Goal: Transaction & Acquisition: Purchase product/service

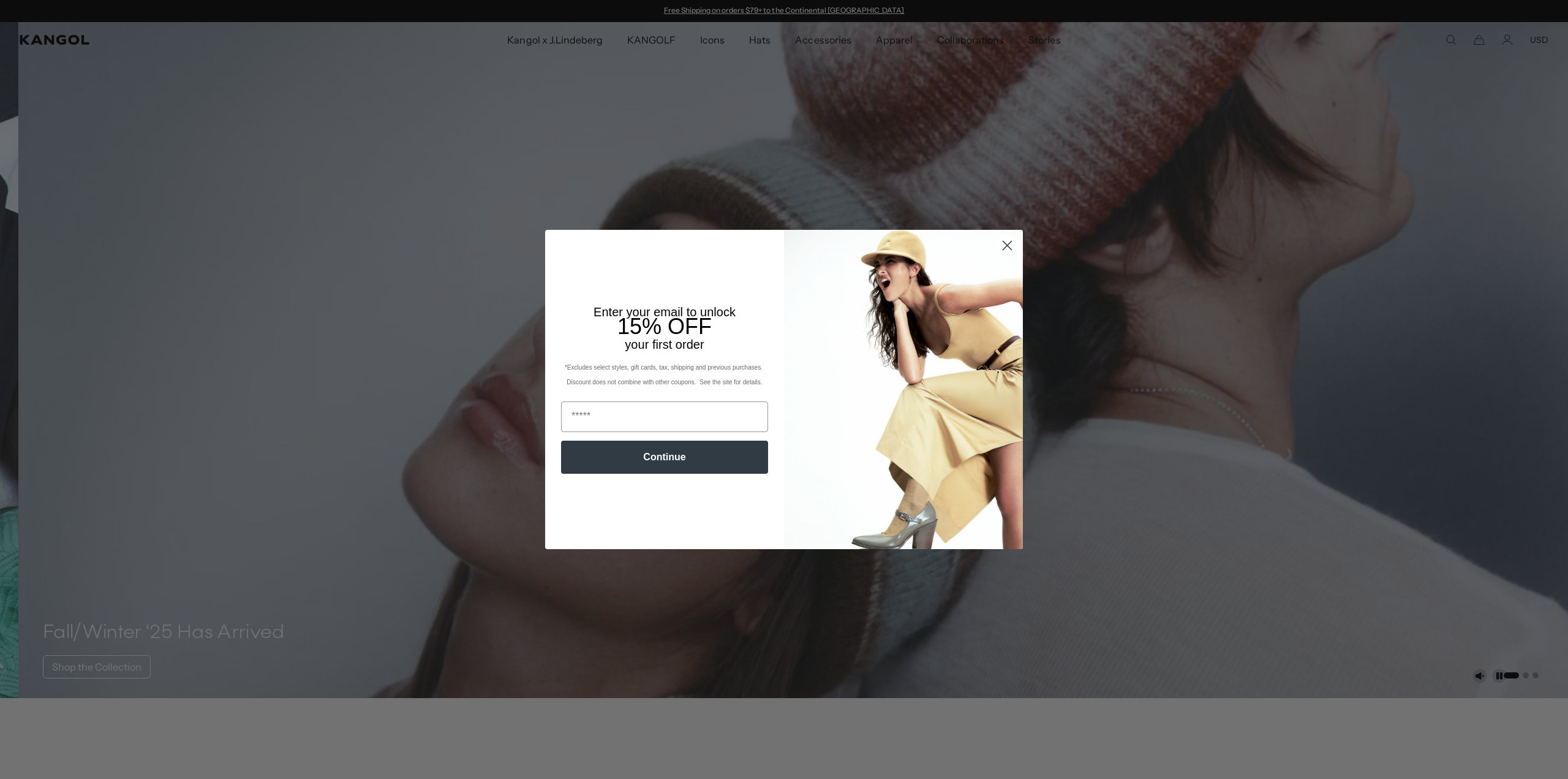
click at [1006, 243] on icon "Close dialog" at bounding box center [1007, 245] width 9 height 9
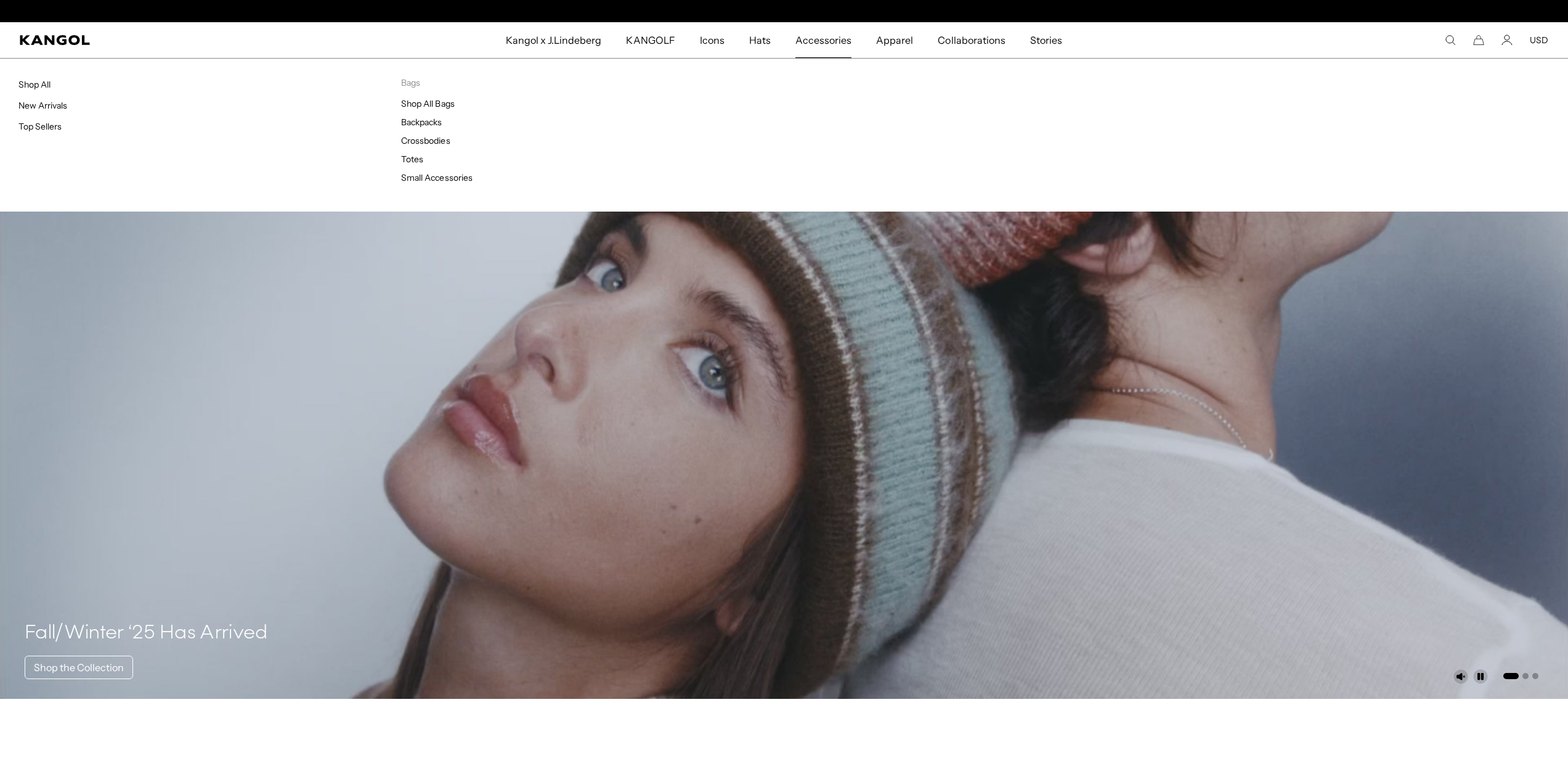
scroll to position [0, 254]
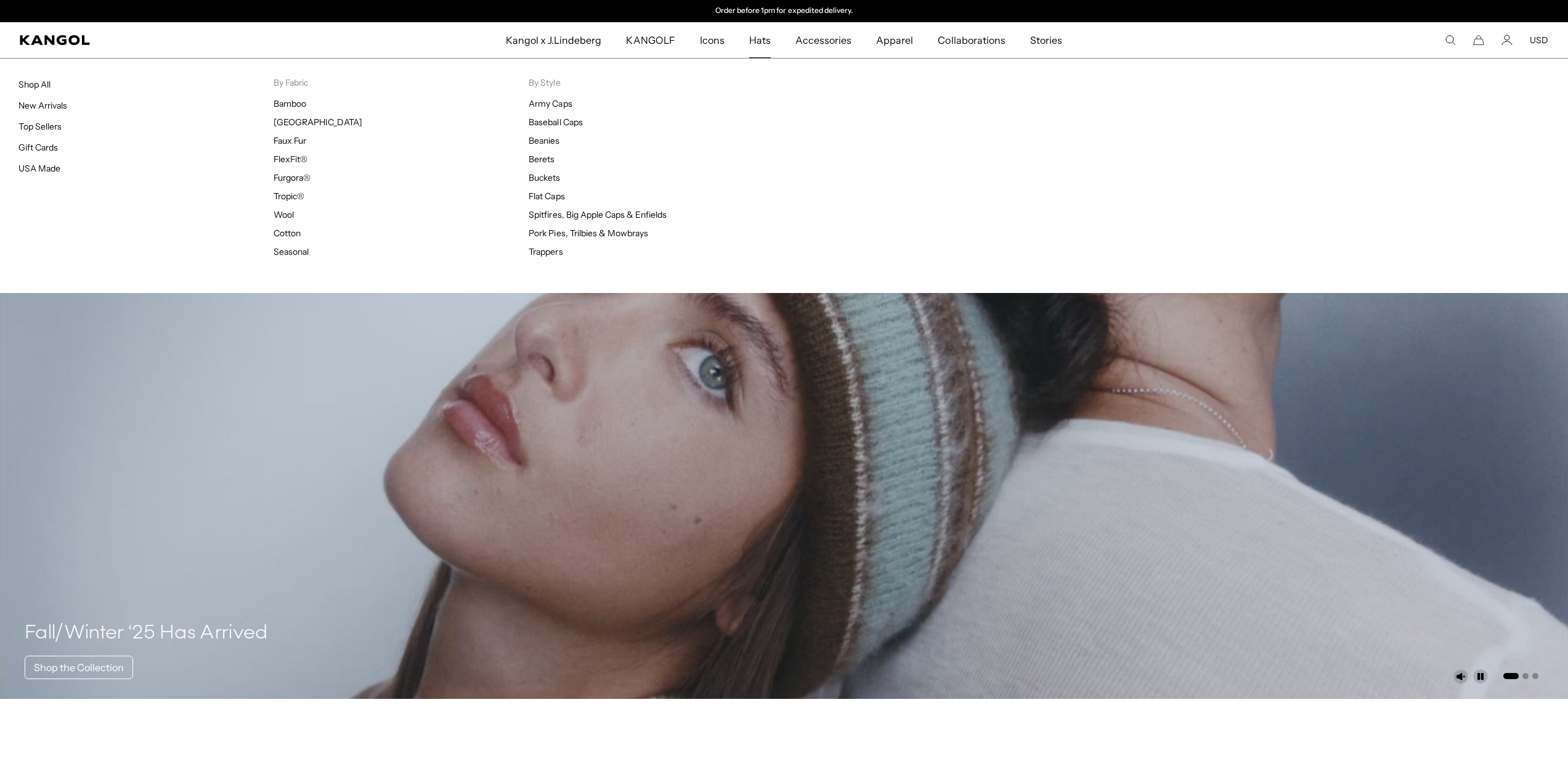
click at [760, 44] on span "Hats" at bounding box center [760, 40] width 21 height 36
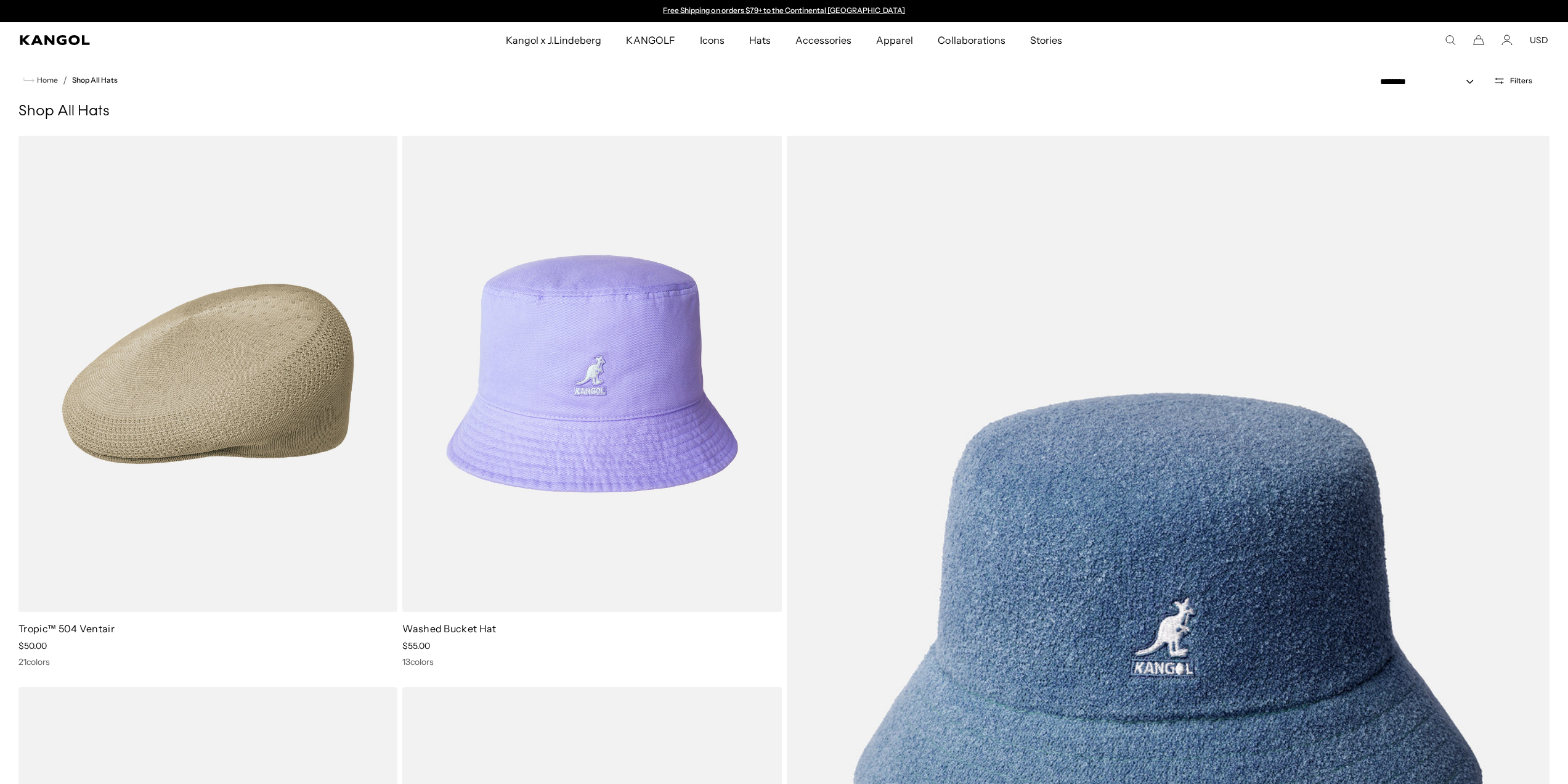
click at [1505, 81] on icon "Open filters" at bounding box center [1500, 80] width 12 height 11
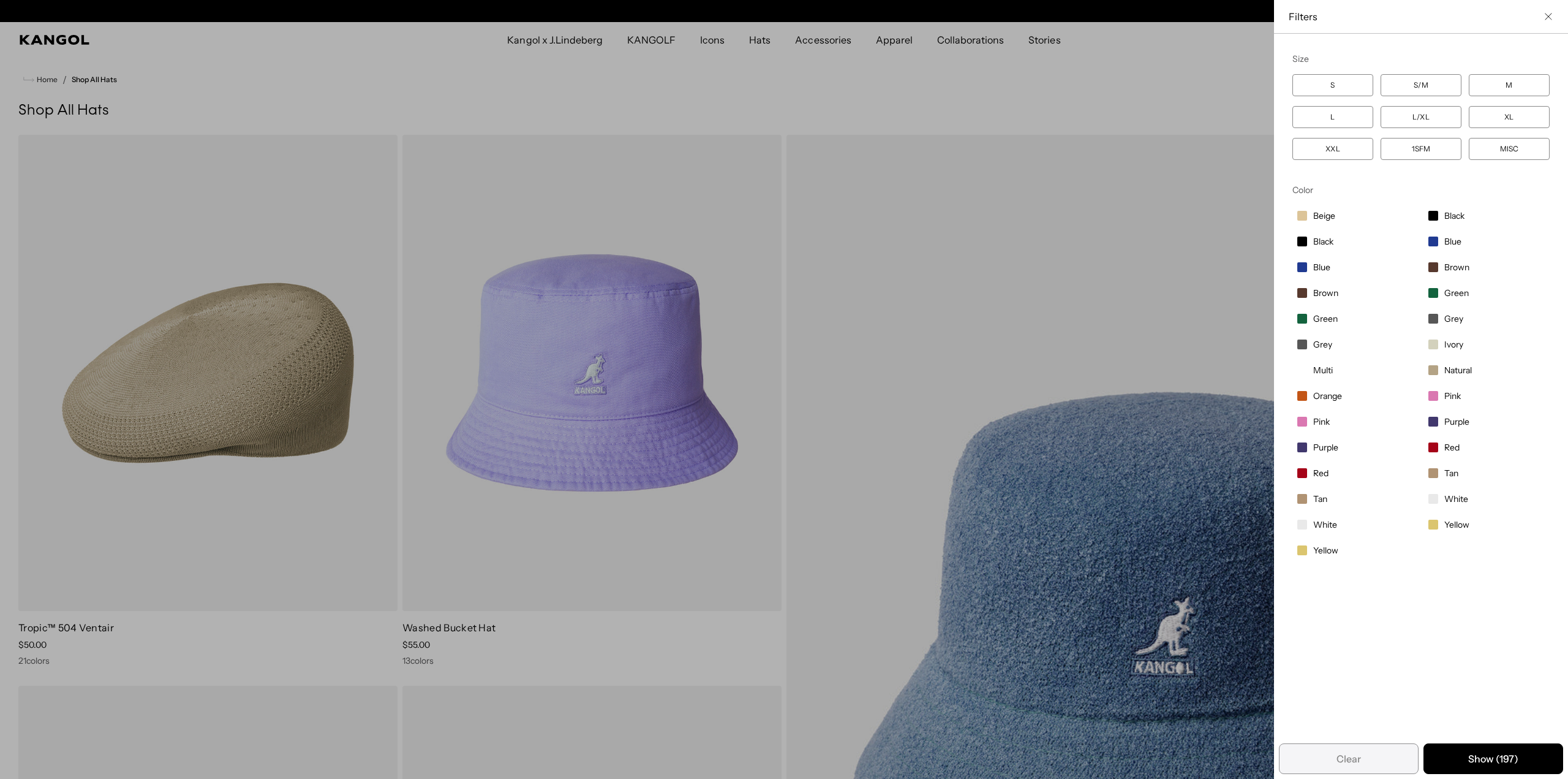
scroll to position [0, 253]
click at [1428, 120] on label "L/XL" at bounding box center [1420, 117] width 81 height 22
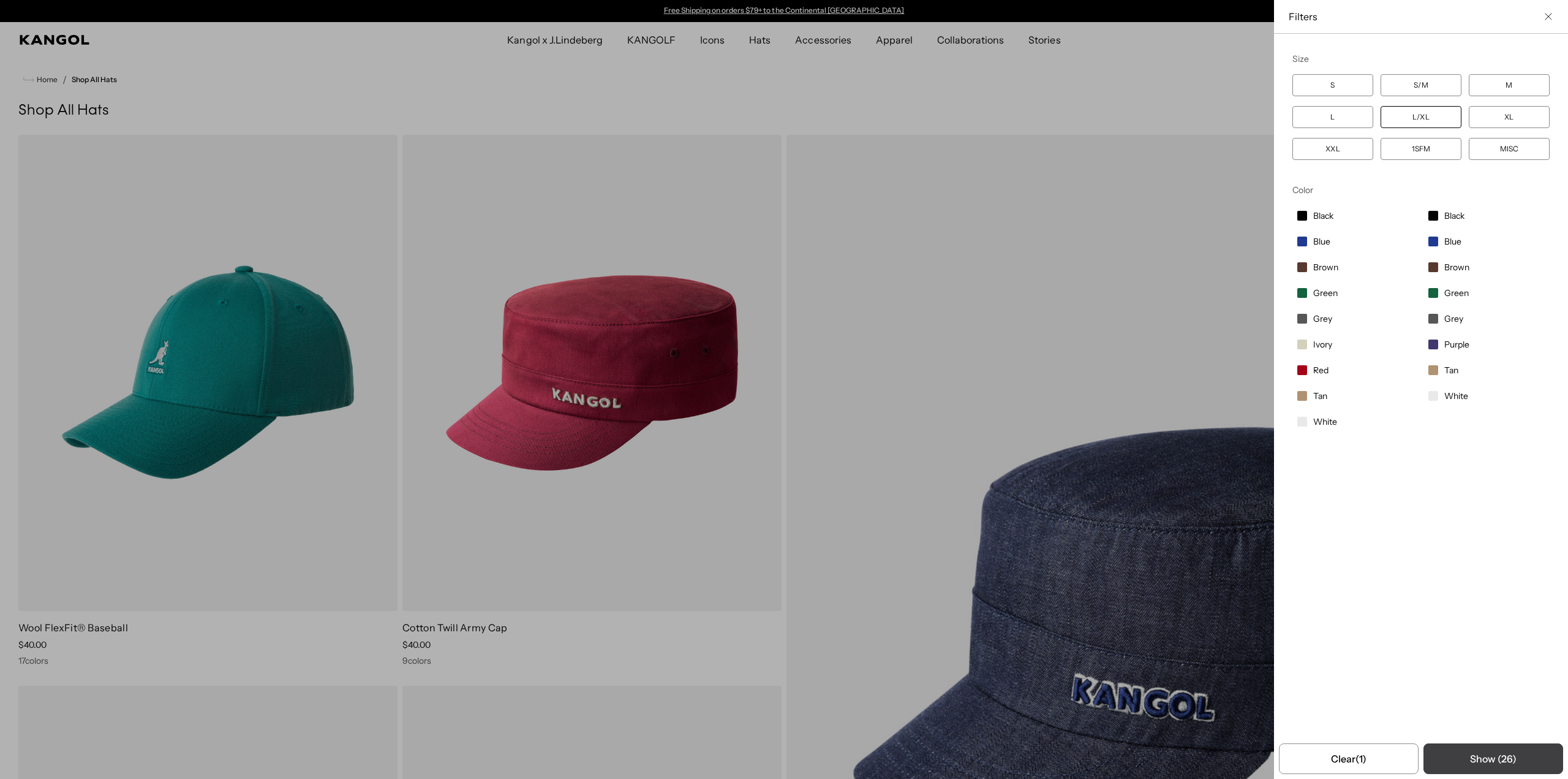
click at [1497, 764] on button "Show ( 26 )" at bounding box center [1494, 759] width 140 height 31
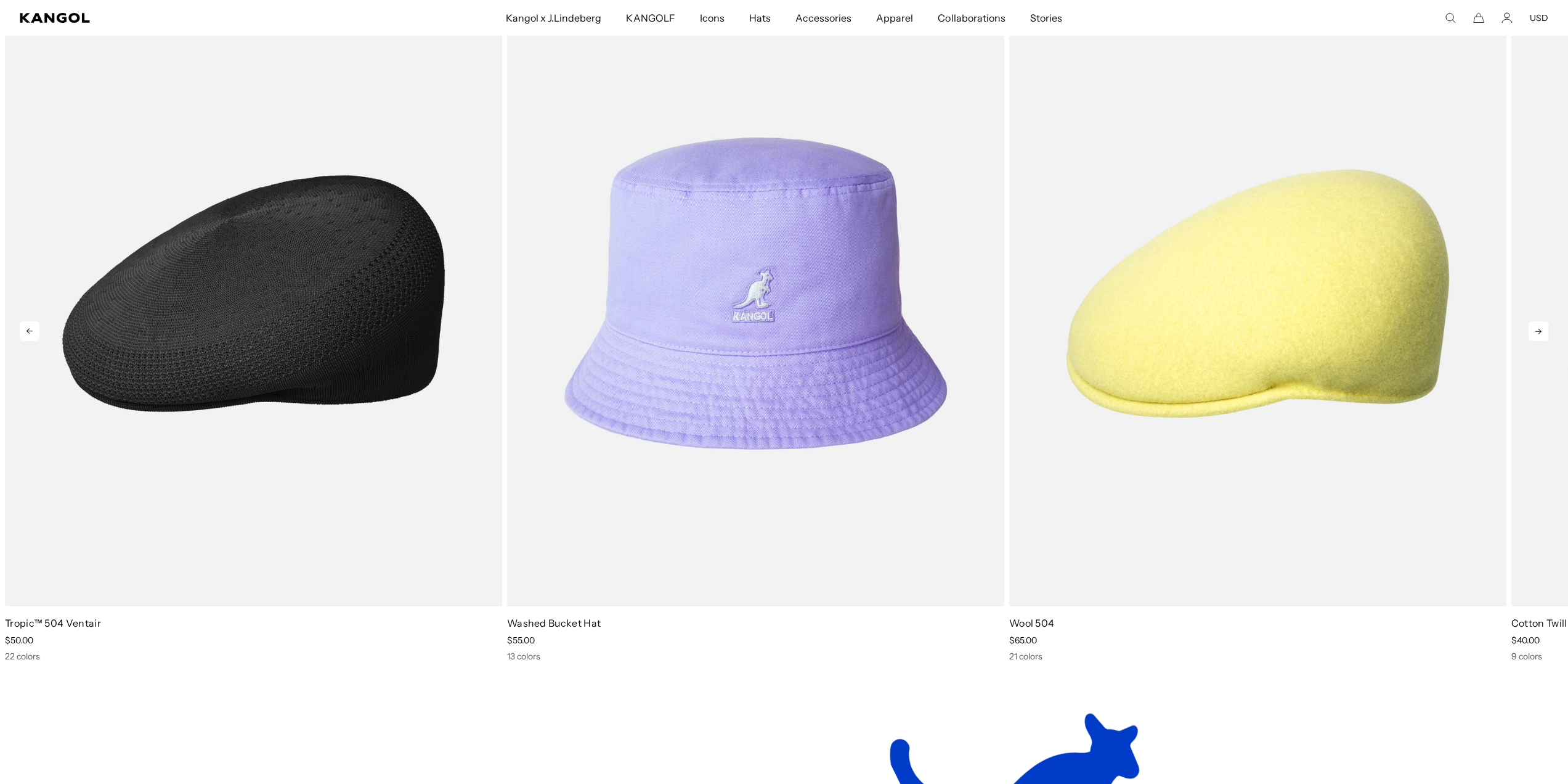
click at [270, 294] on img "1 of 10" at bounding box center [253, 292] width 497 height 625
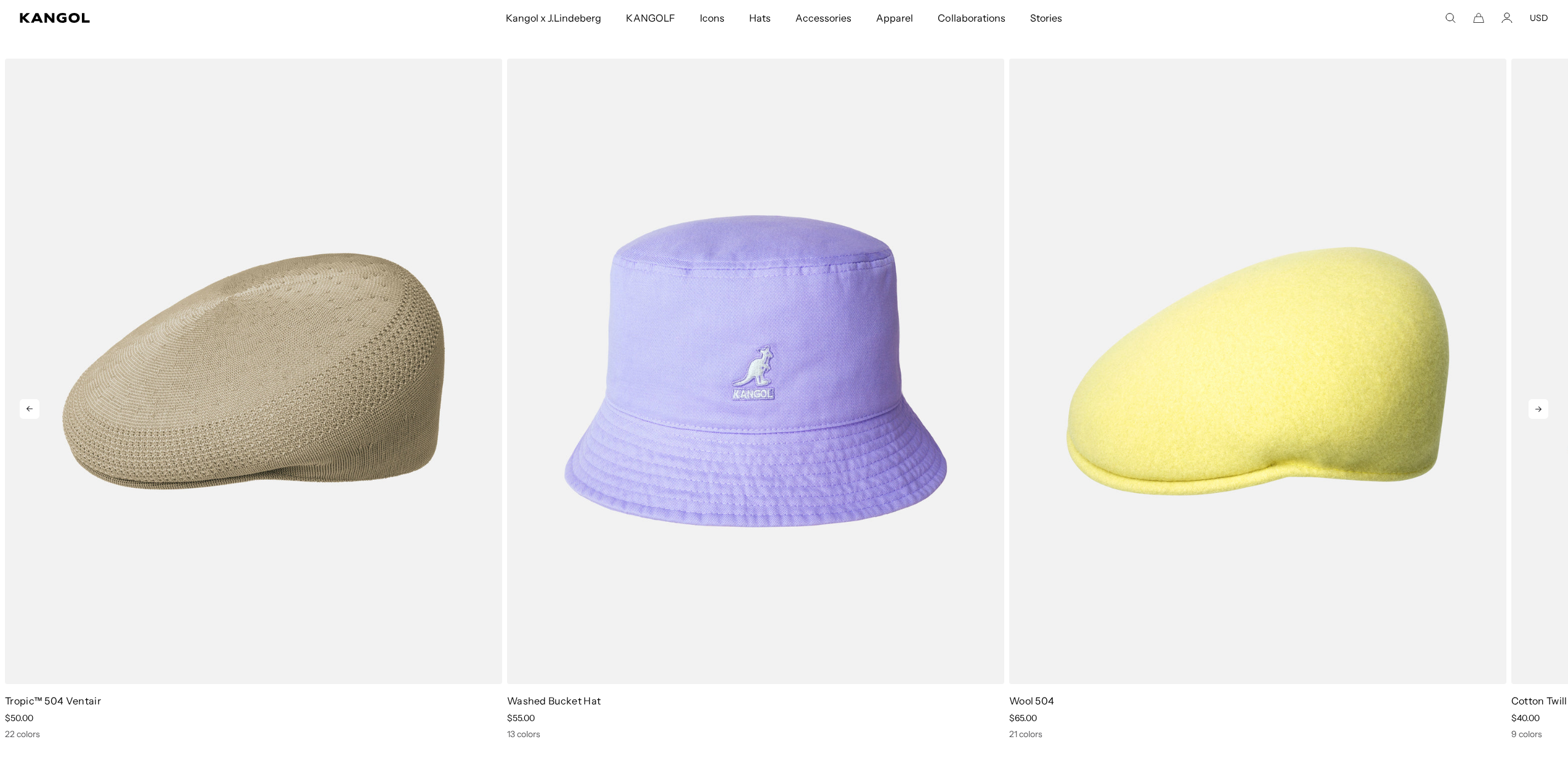
click at [29, 408] on icon at bounding box center [29, 409] width 20 height 20
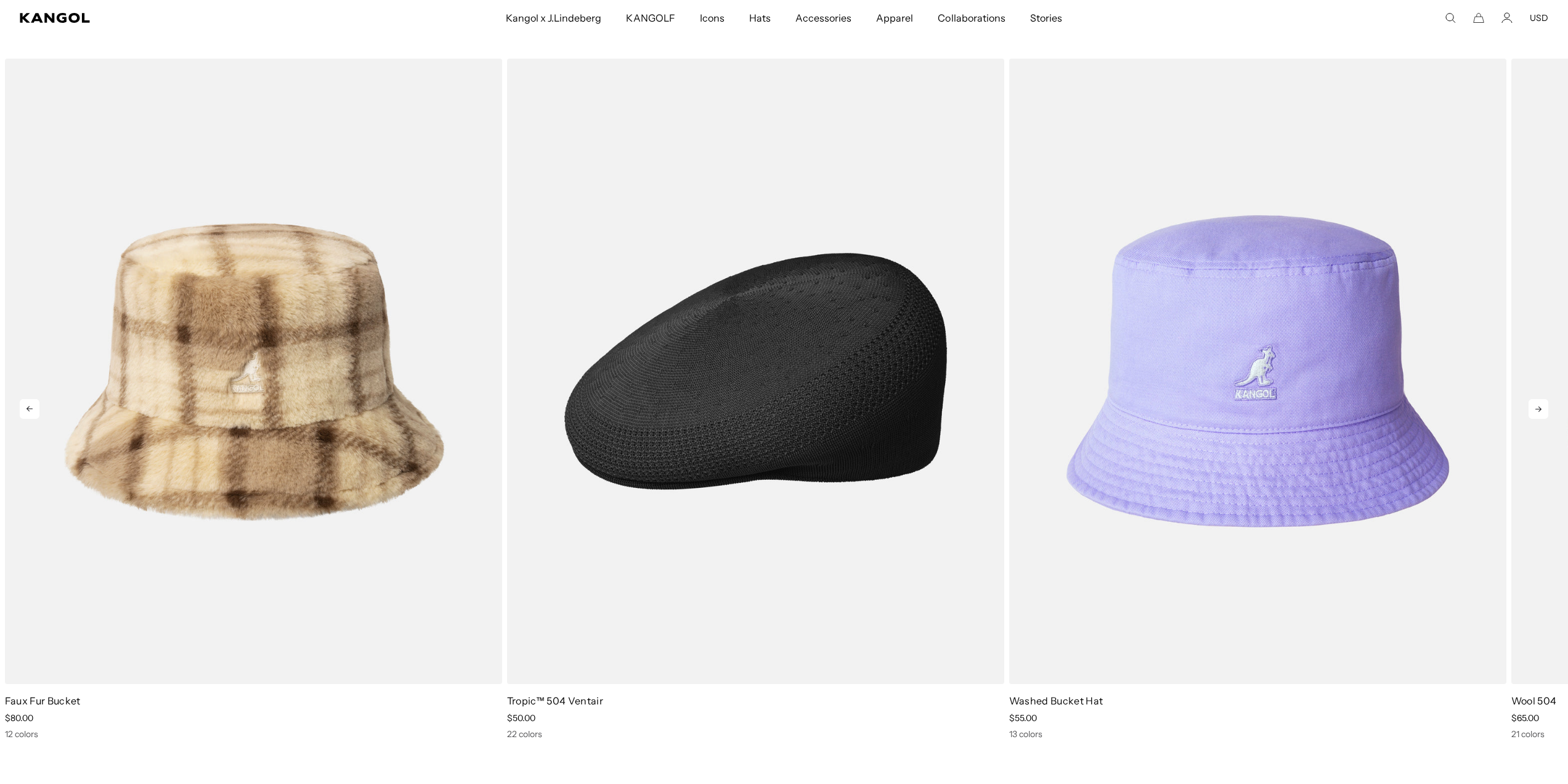
click at [763, 412] on img "1 of 10" at bounding box center [755, 370] width 497 height 625
